Goal: Transaction & Acquisition: Purchase product/service

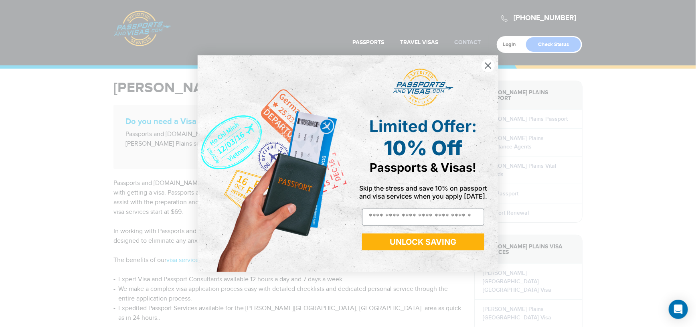
click at [460, 41] on div "Close dialog Limited Offer: 10% Off Passports & Visas! Skip the stress and save…" at bounding box center [348, 163] width 696 height 327
click at [487, 65] on circle "Close dialog" at bounding box center [488, 65] width 13 height 13
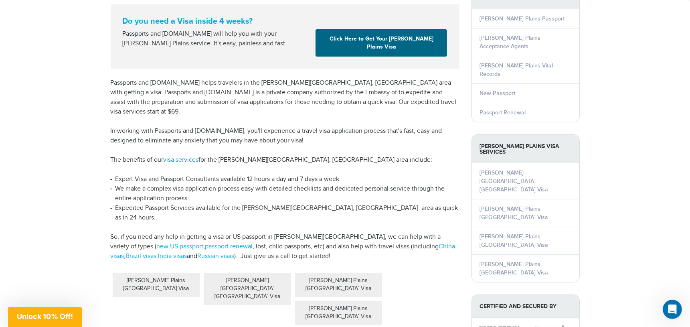
scroll to position [120, 0]
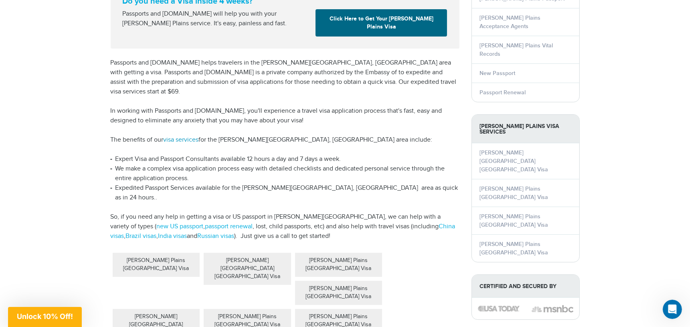
click at [180, 136] on link "visa services" at bounding box center [181, 140] width 35 height 8
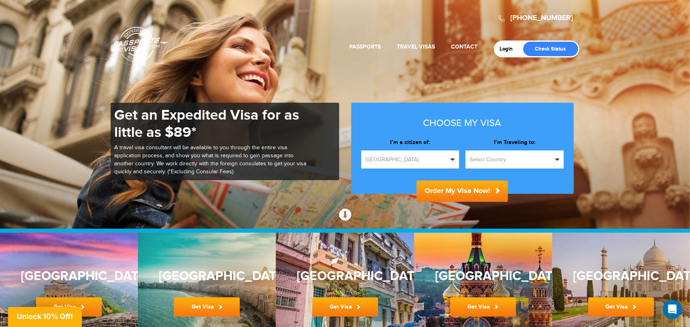
click at [557, 158] on span "button" at bounding box center [557, 159] width 5 height 2
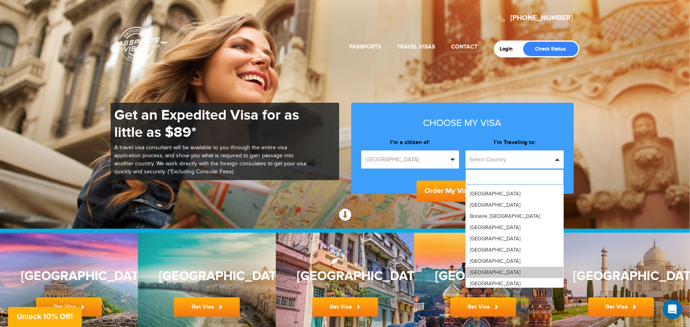
scroll to position [281, 0]
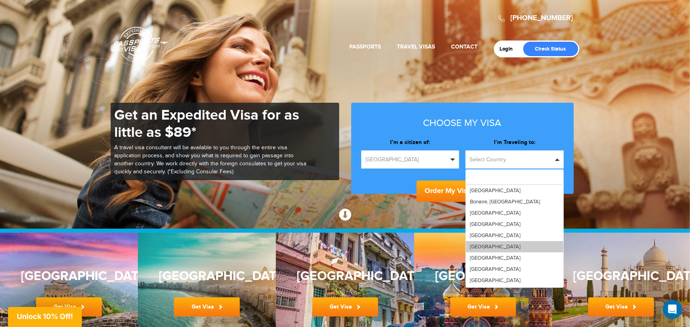
click at [472, 242] on link "Brazil" at bounding box center [514, 246] width 97 height 11
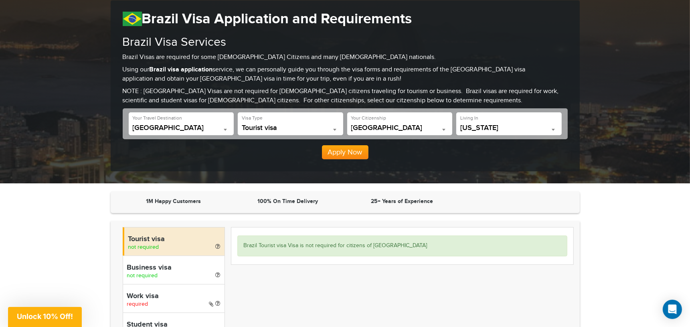
scroll to position [120, 0]
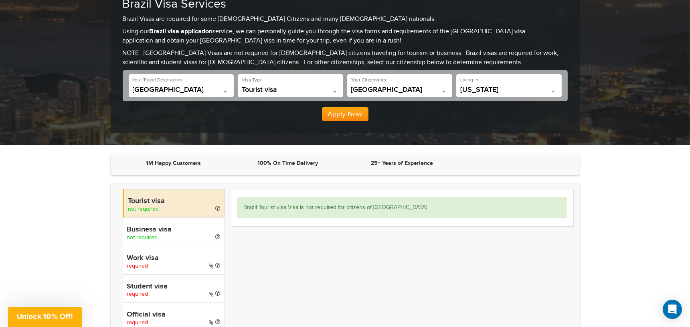
click at [344, 112] on button "Apply Now" at bounding box center [345, 114] width 47 height 14
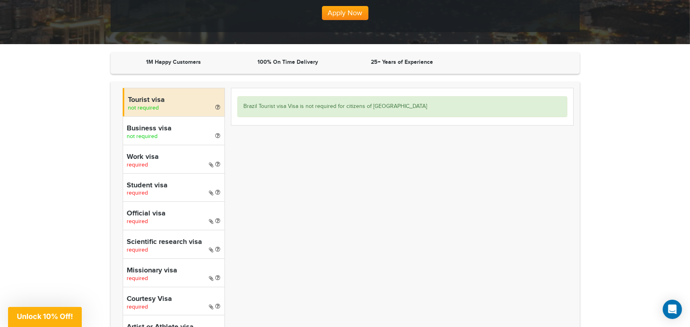
scroll to position [241, 0]
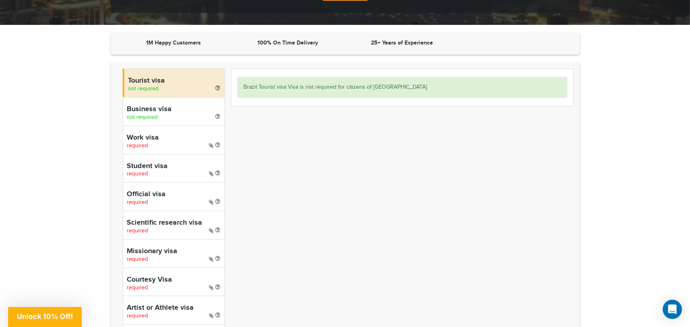
click at [146, 78] on h4 "Tourist visa" at bounding box center [174, 81] width 92 height 8
click at [147, 193] on h4 "Official visa" at bounding box center [173, 195] width 93 height 8
select select "*****"
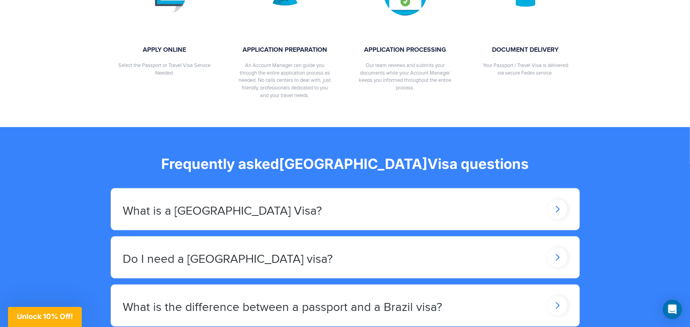
scroll to position [963, 0]
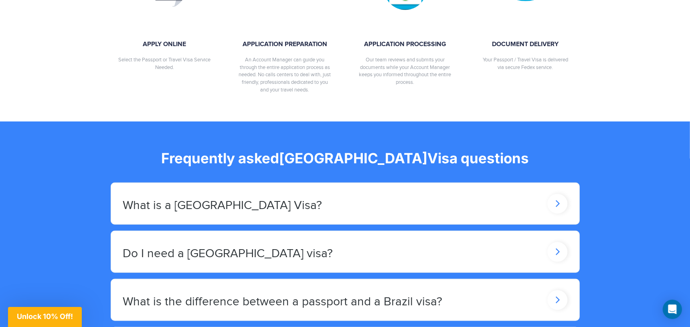
click at [562, 201] on icon at bounding box center [558, 204] width 20 height 20
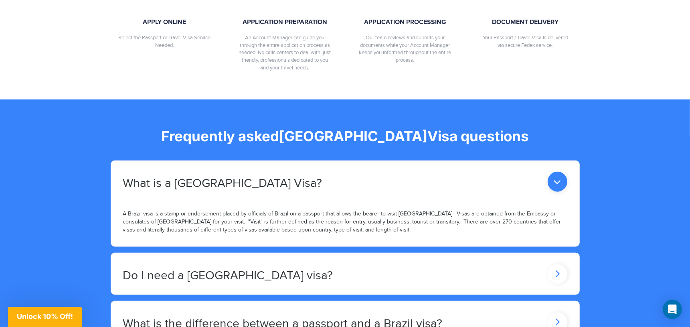
scroll to position [1083, 0]
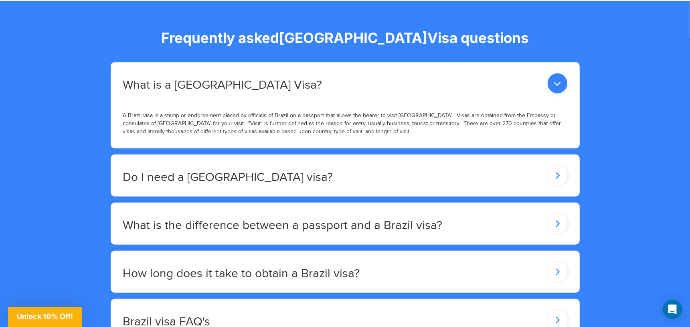
click at [556, 174] on icon at bounding box center [558, 176] width 20 height 20
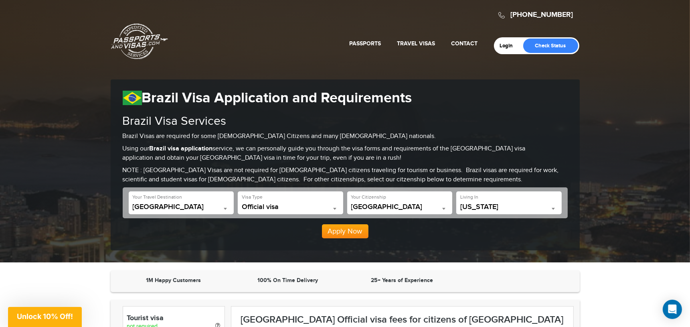
scroll to position [0, 0]
